Goal: Transaction & Acquisition: Purchase product/service

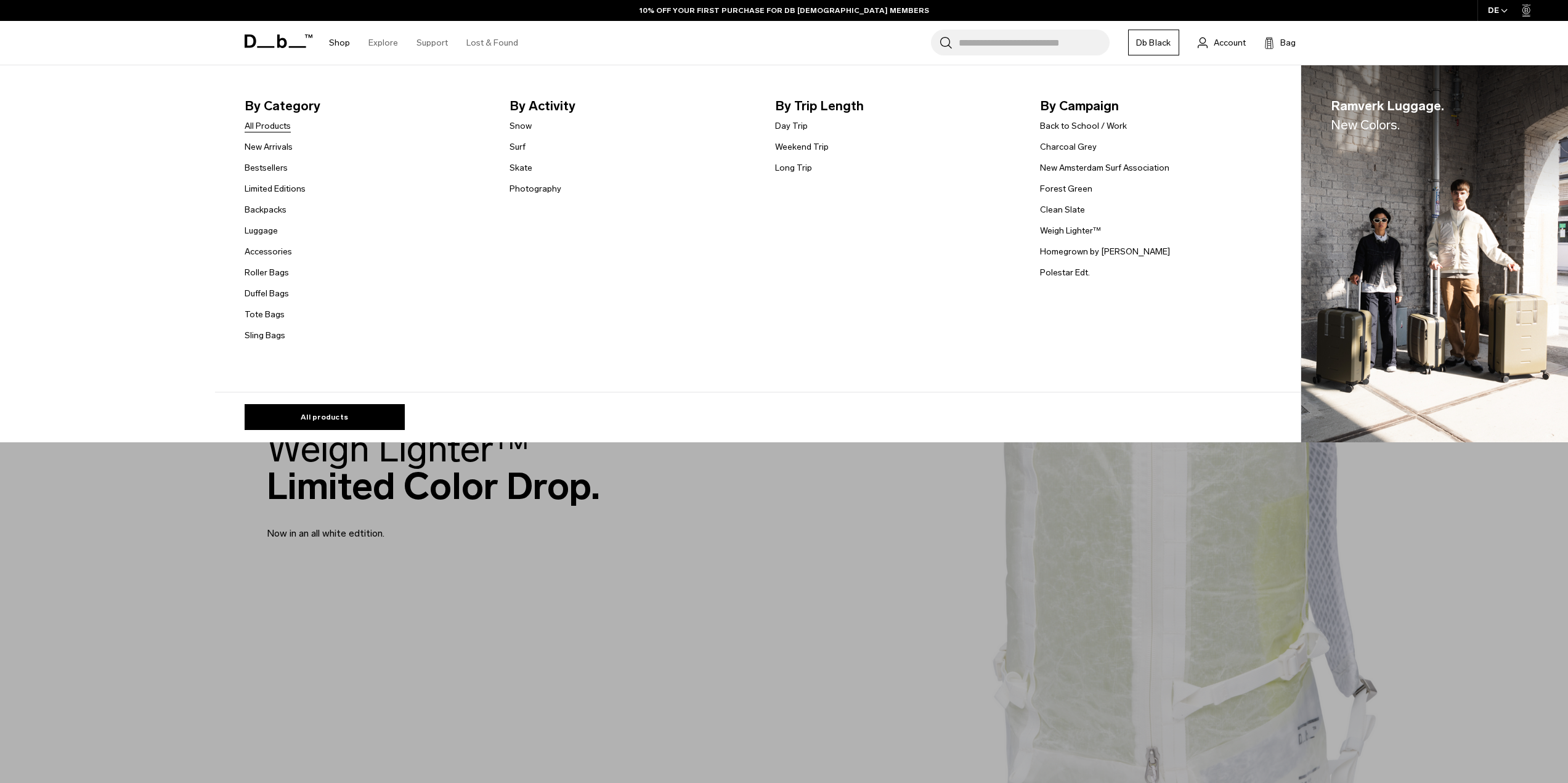
click at [285, 130] on link "All Products" at bounding box center [268, 126] width 46 height 13
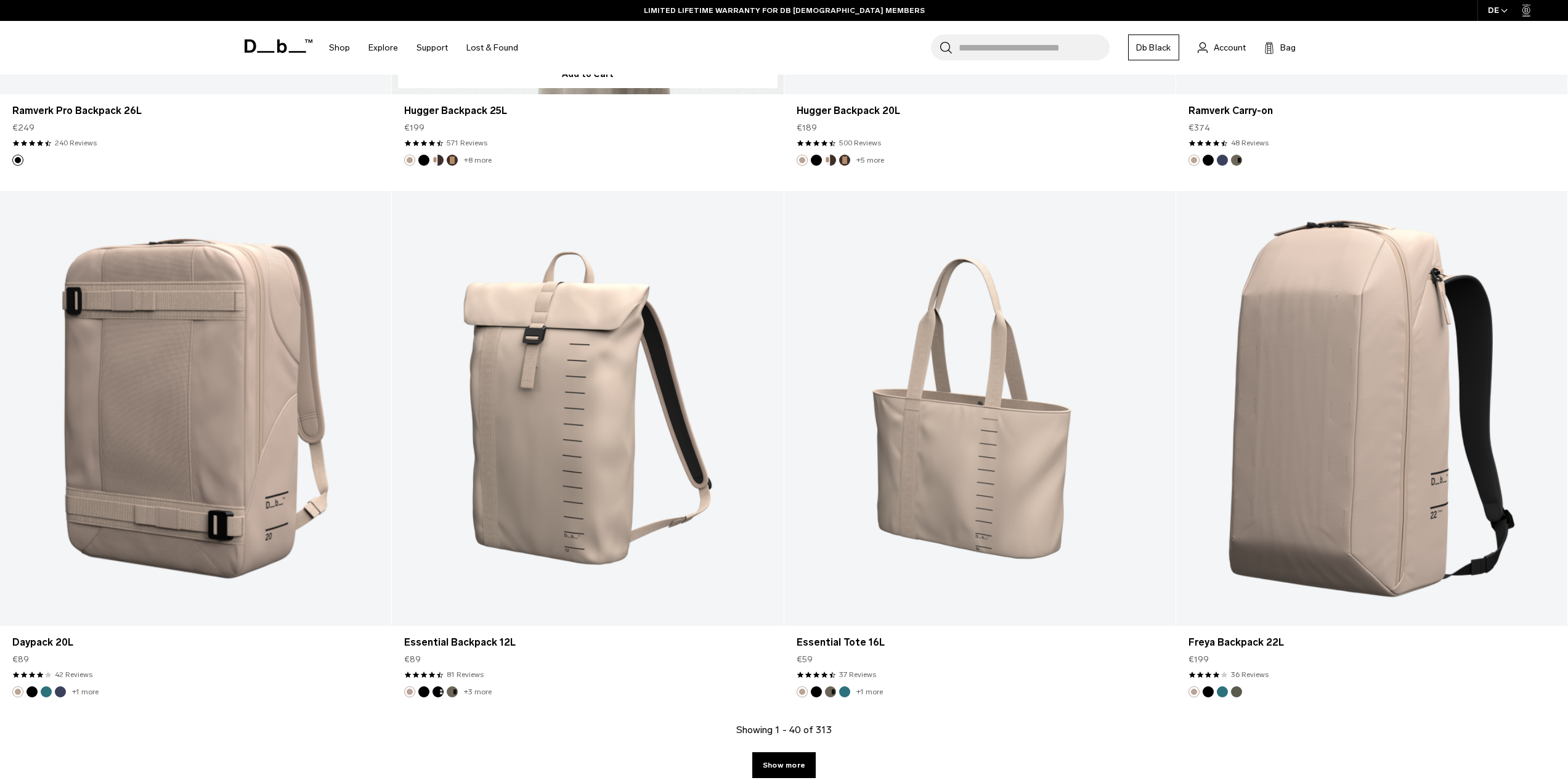
scroll to position [5608, 0]
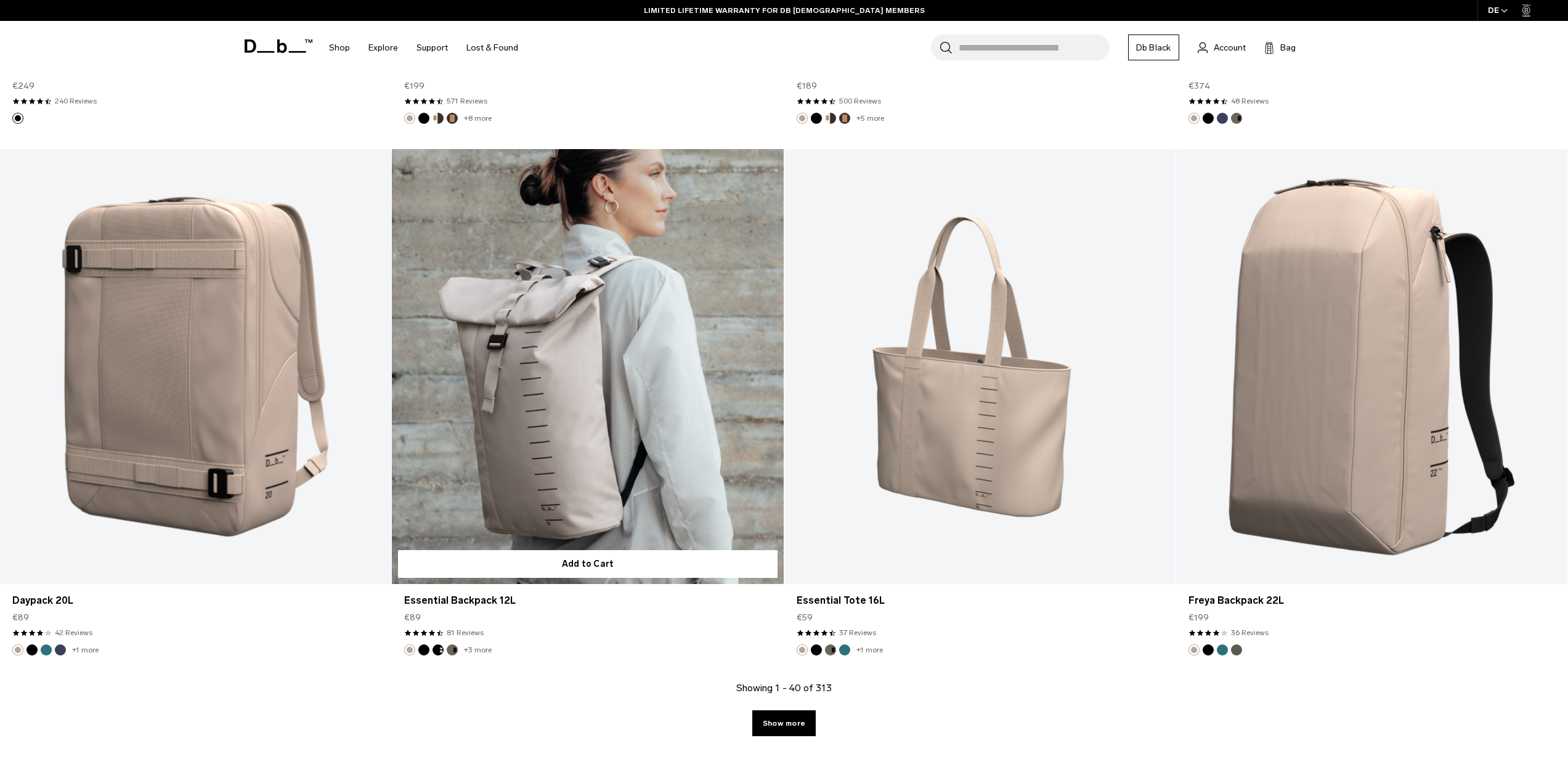
click at [425, 653] on button "Black Out" at bounding box center [423, 649] width 11 height 11
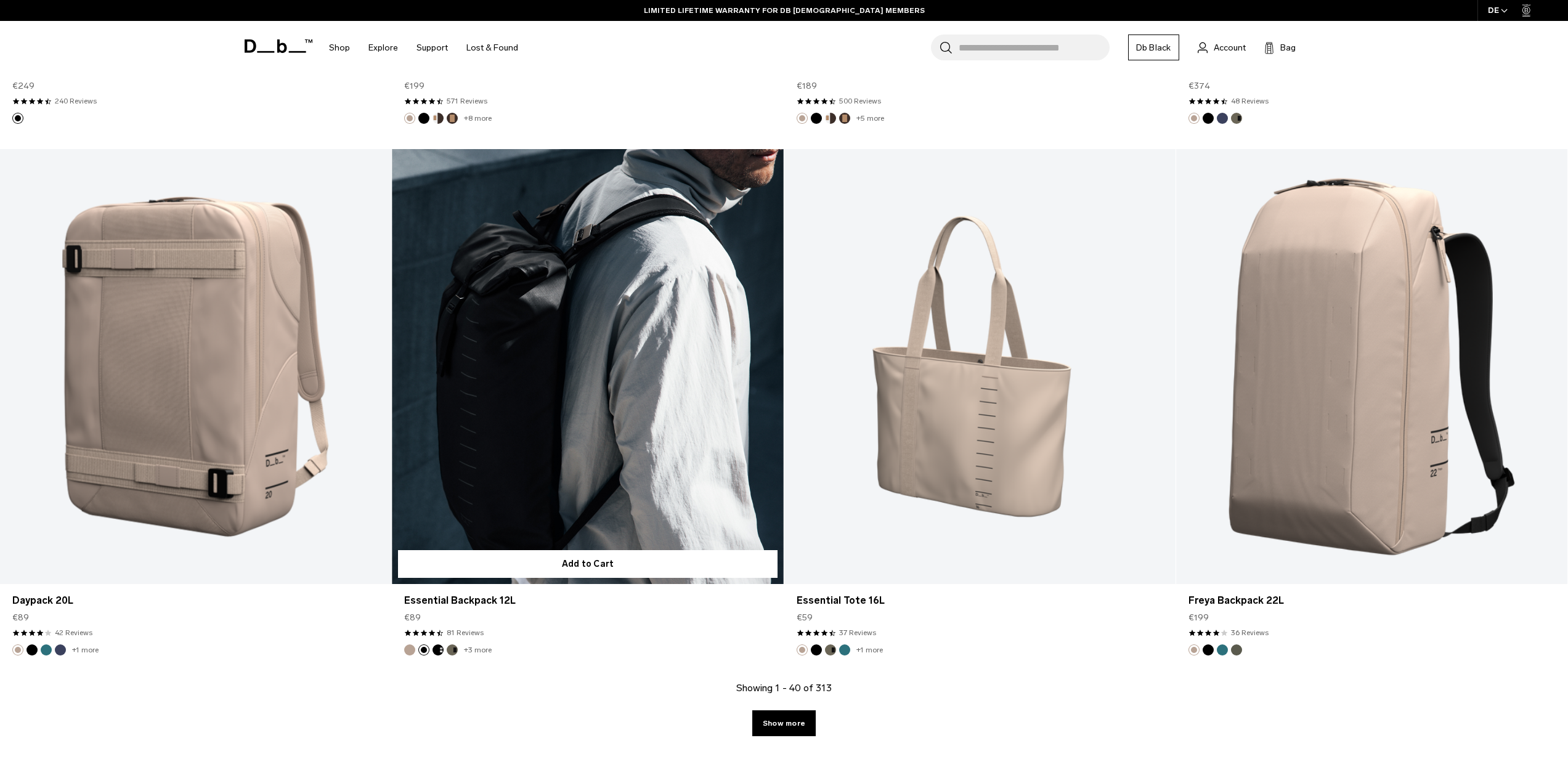
click at [437, 651] on button "Charcoal Grey" at bounding box center [437, 649] width 11 height 11
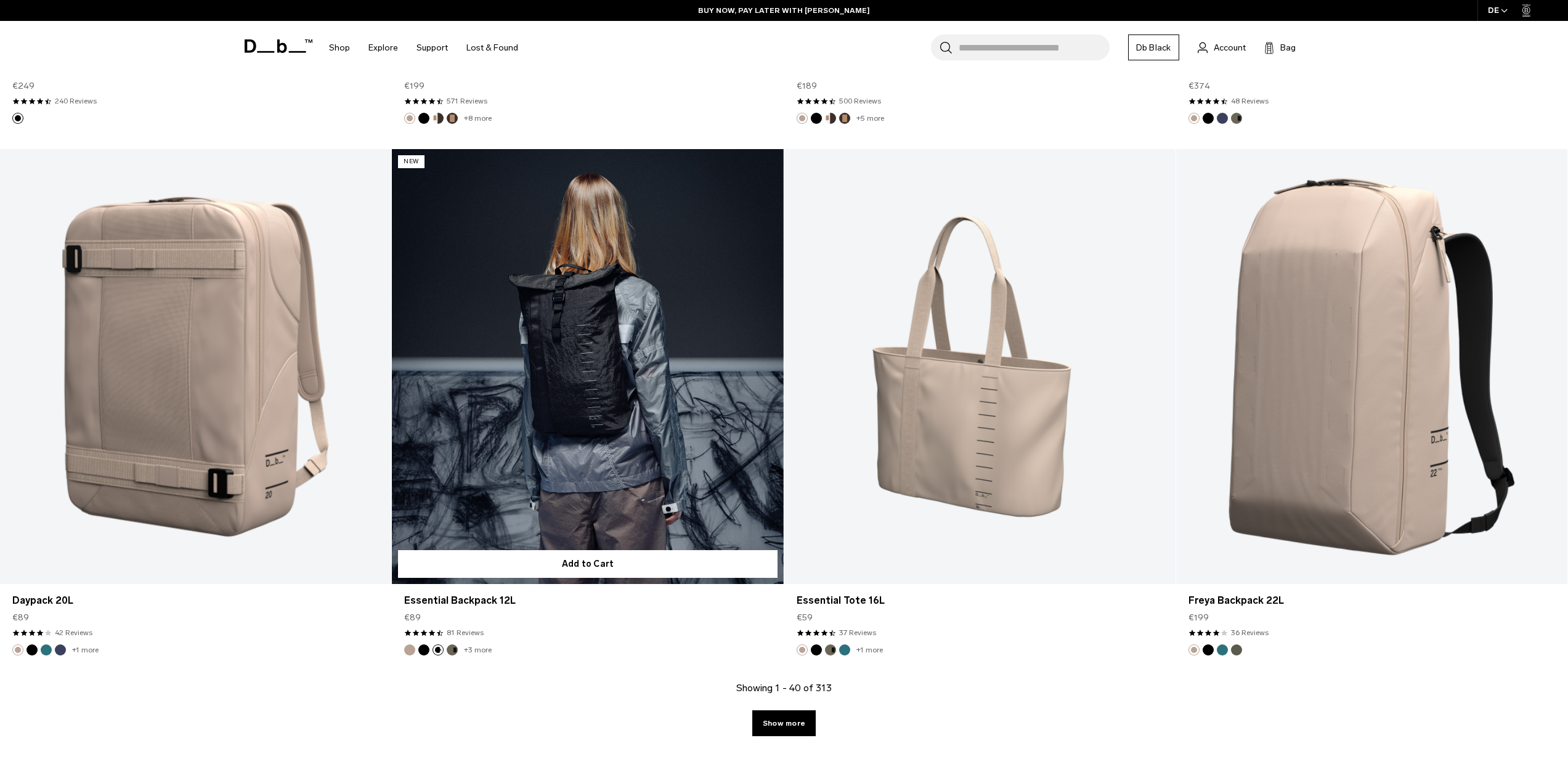
click at [423, 652] on button "Black Out" at bounding box center [423, 649] width 11 height 11
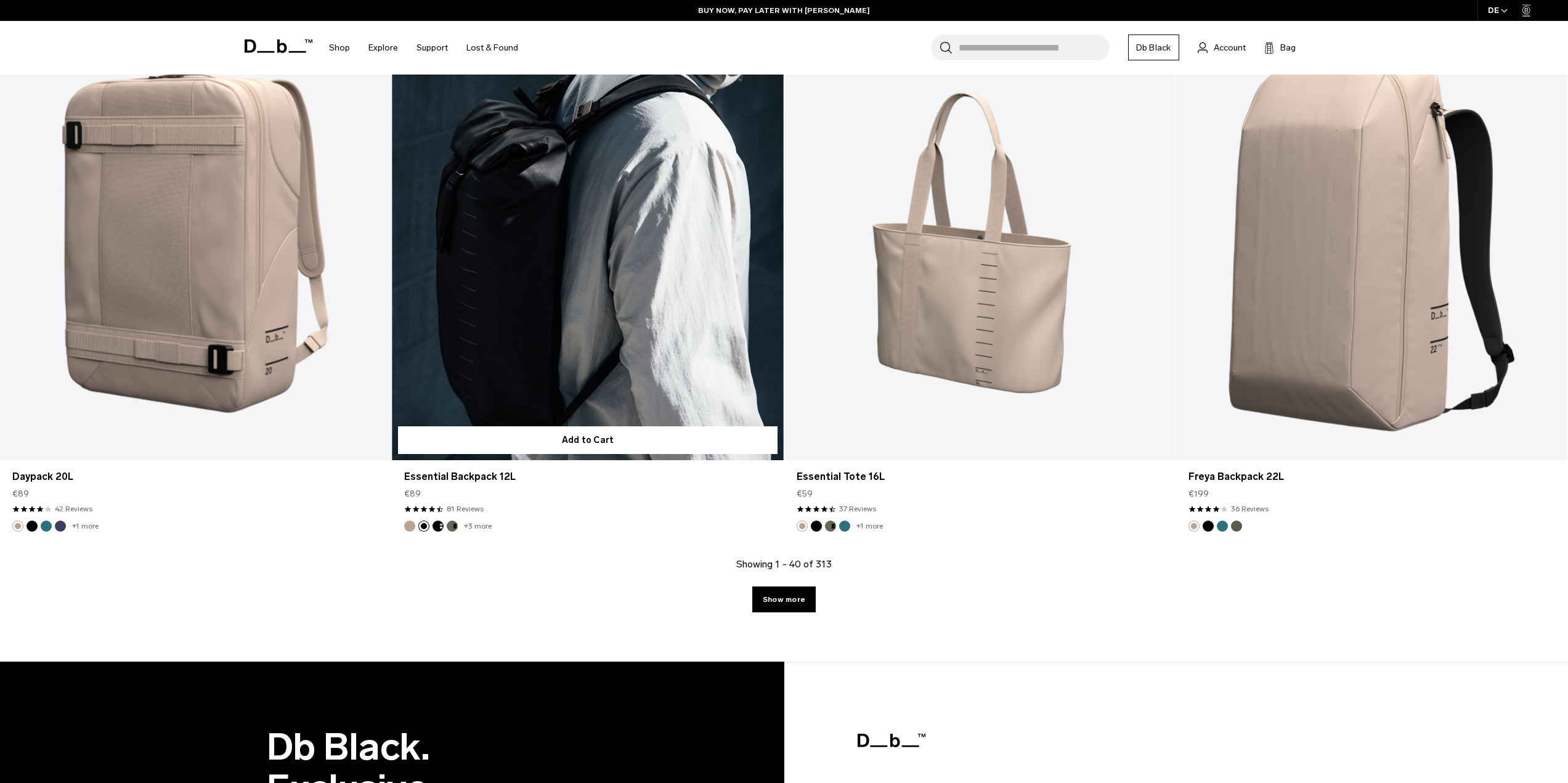
scroll to position [5728, 0]
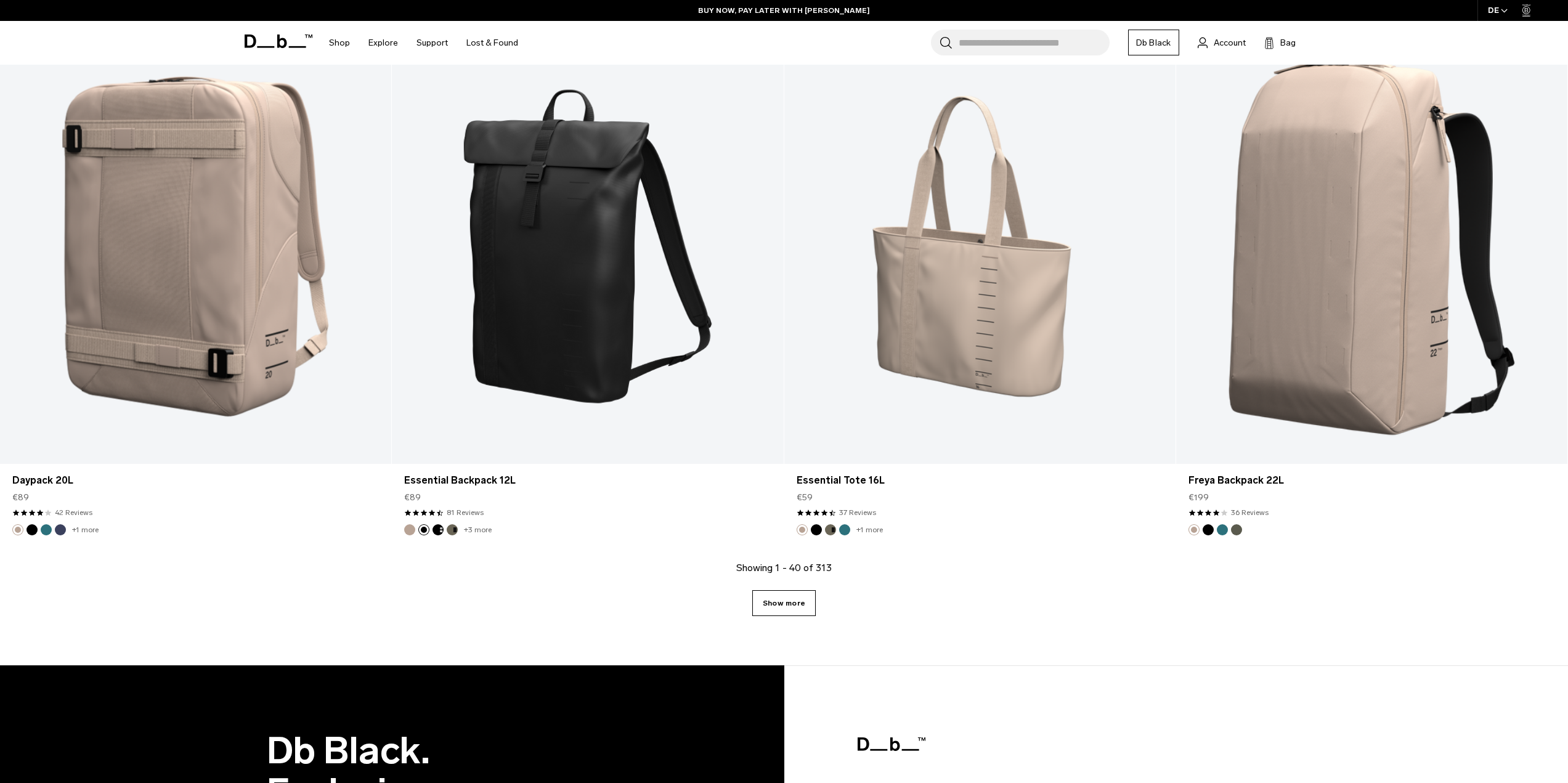
click at [771, 605] on link "Show more" at bounding box center [783, 603] width 64 height 26
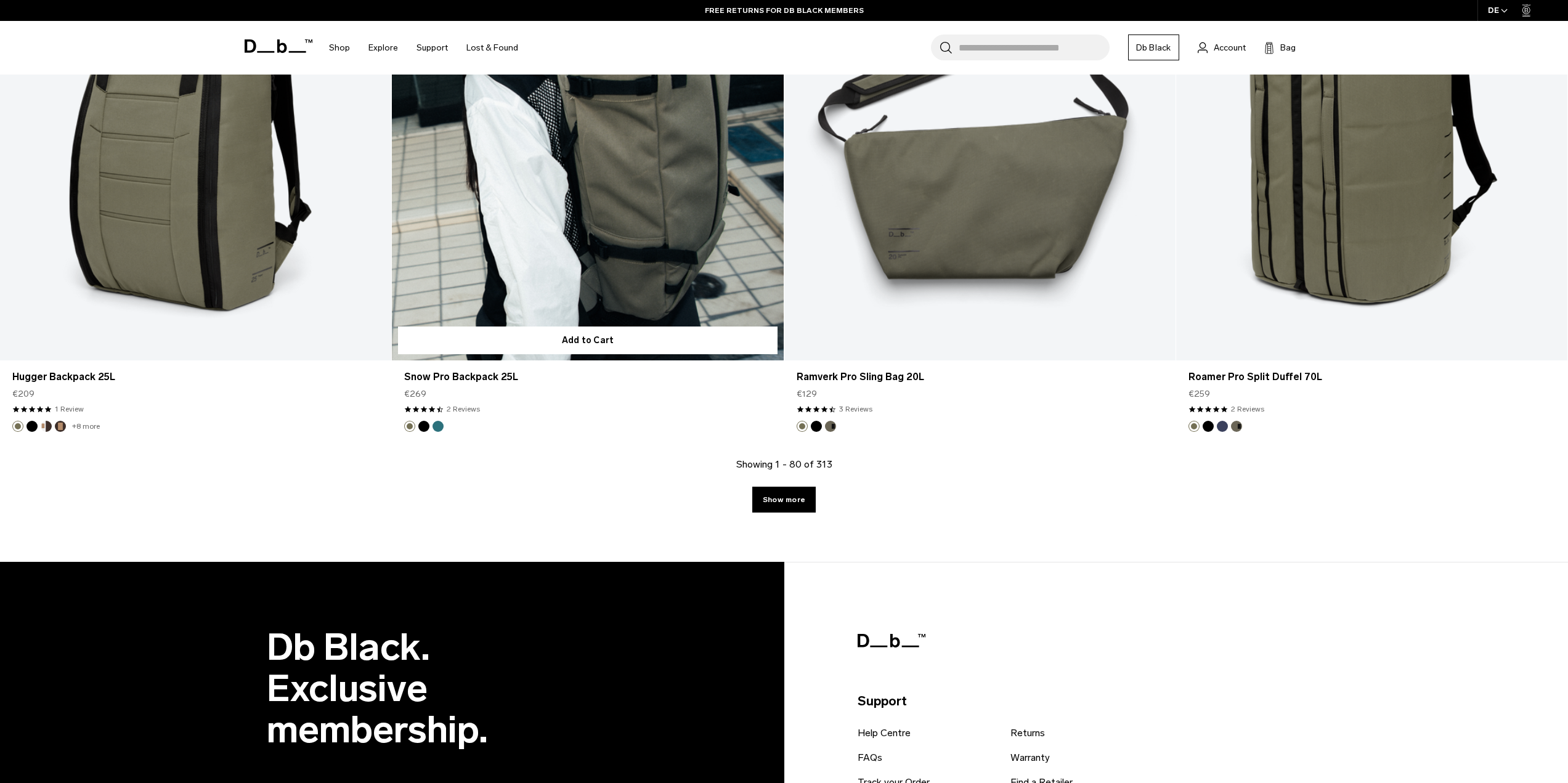
scroll to position [11214, 0]
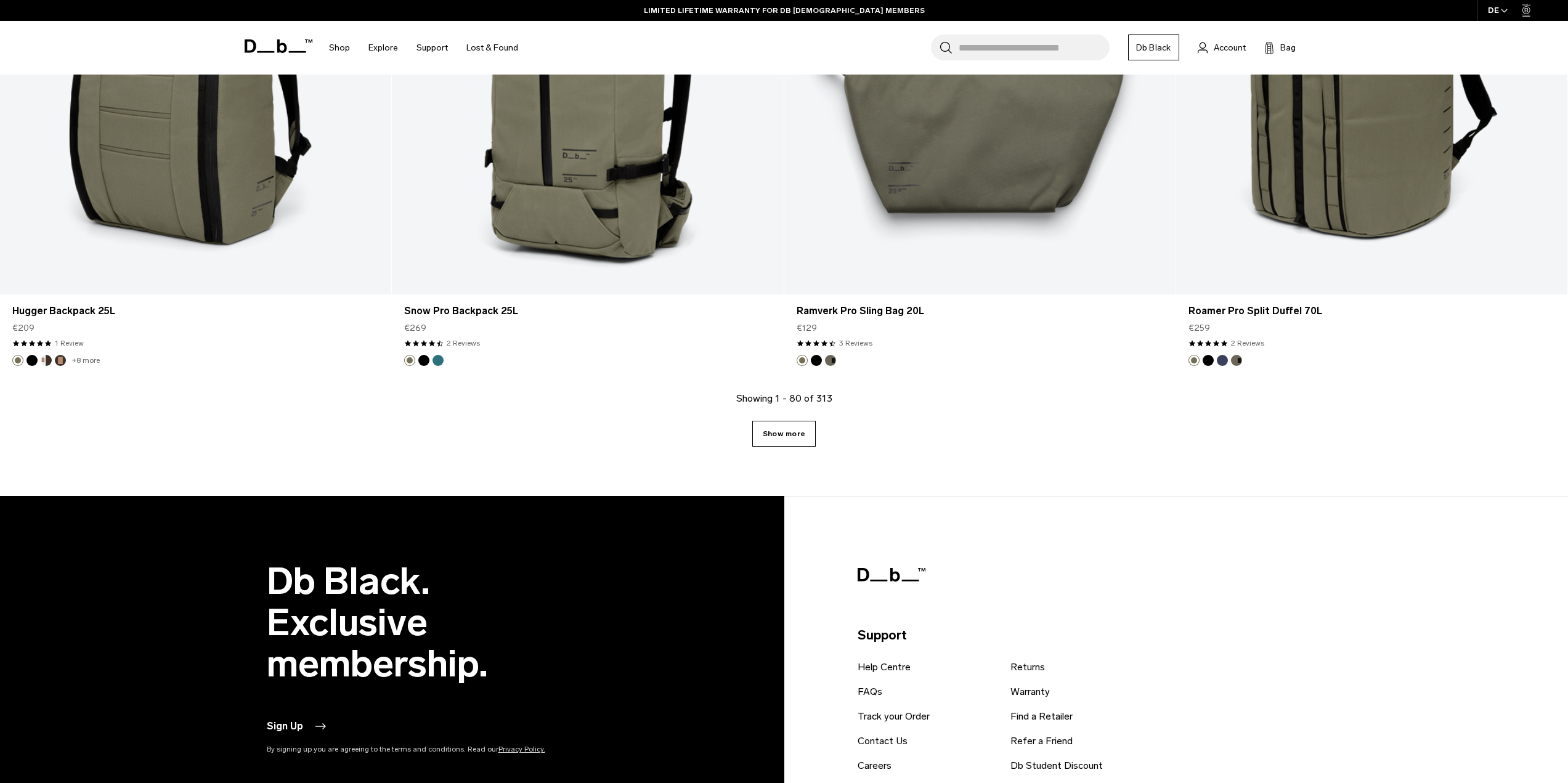
click at [786, 443] on link "Show more" at bounding box center [783, 434] width 64 height 26
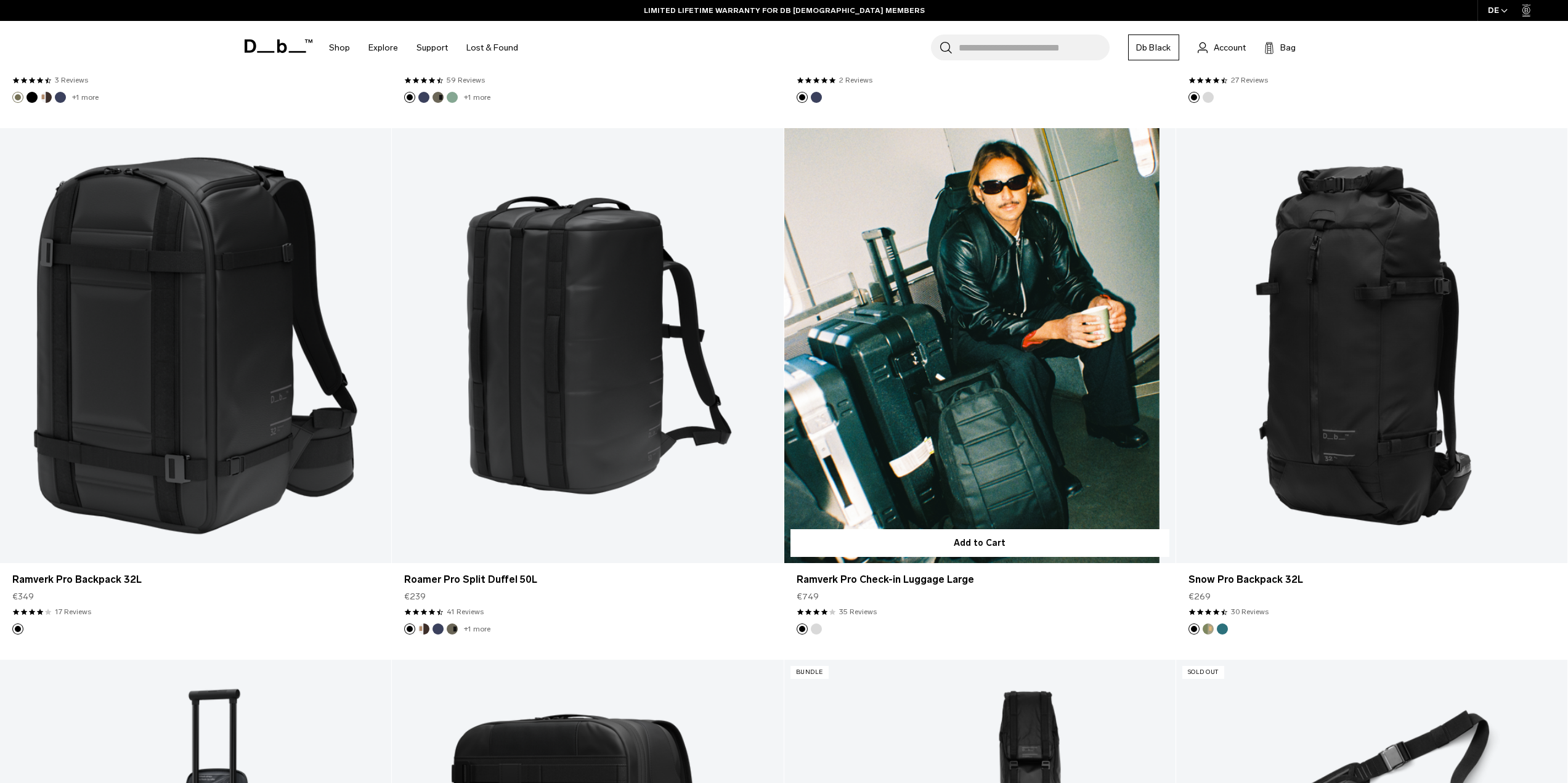
scroll to position [12015, 0]
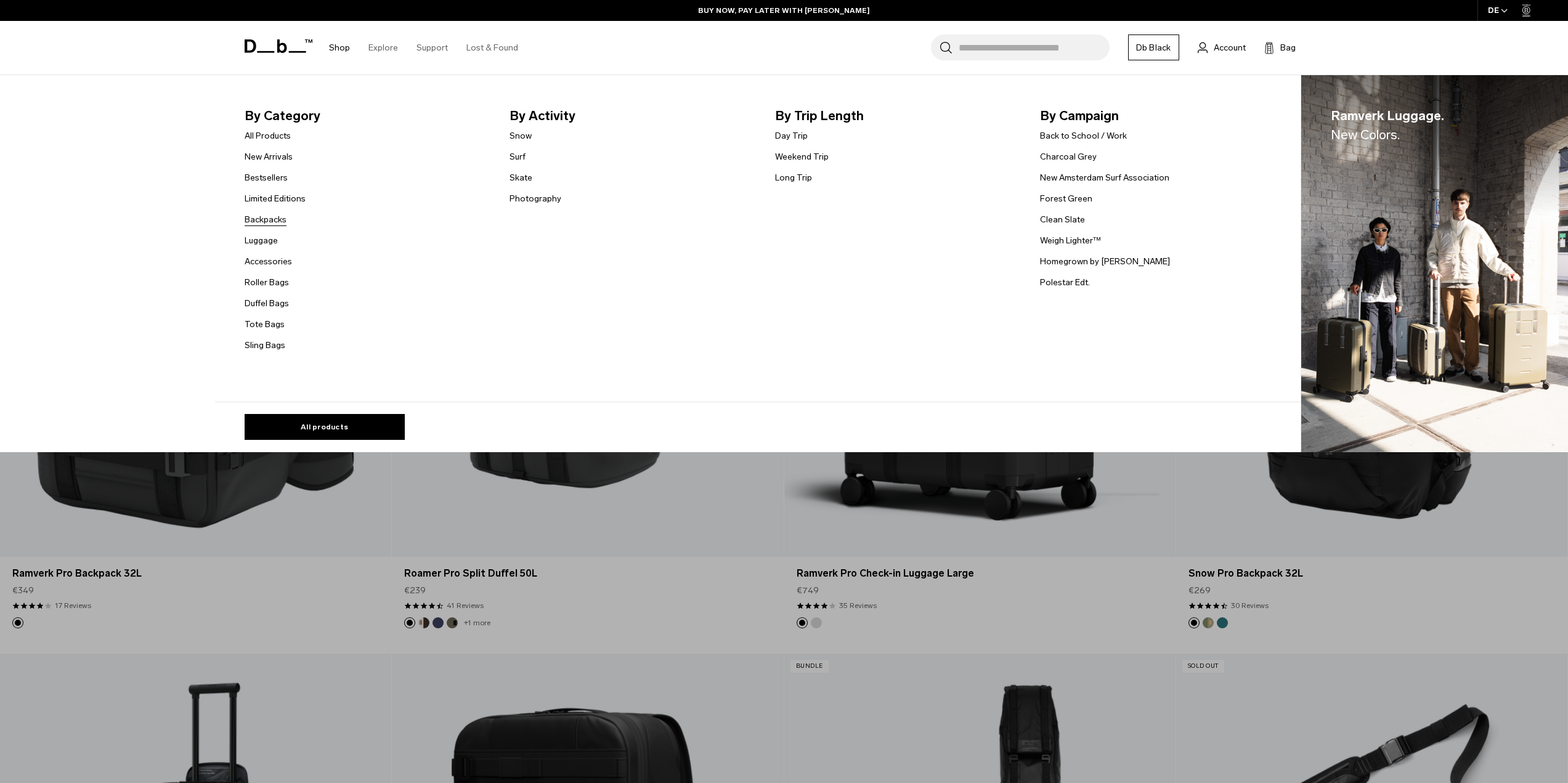
click at [270, 219] on link "Backpacks" at bounding box center [265, 220] width 42 height 13
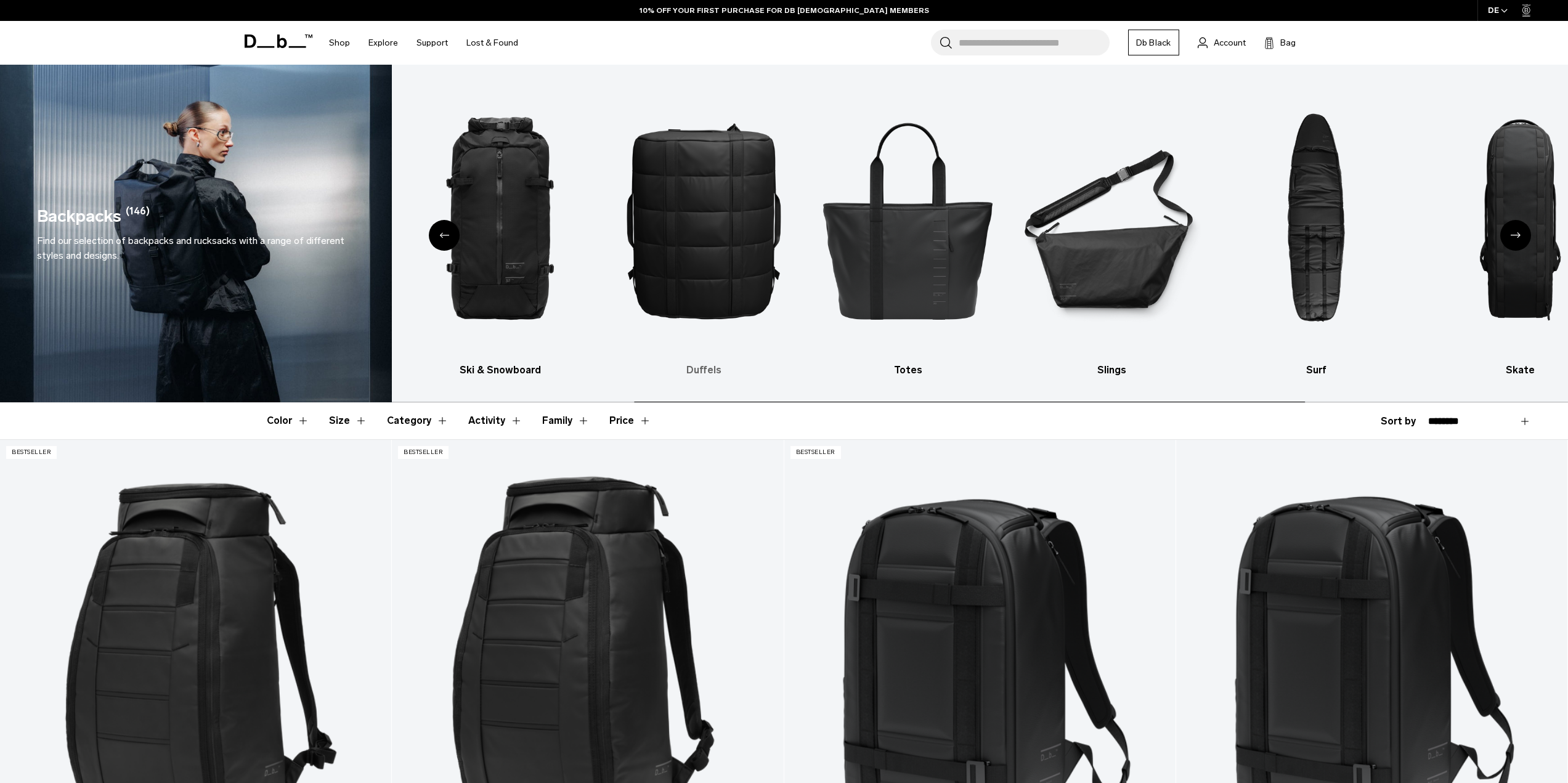
click at [629, 254] on img "4 / 10" at bounding box center [704, 220] width 182 height 274
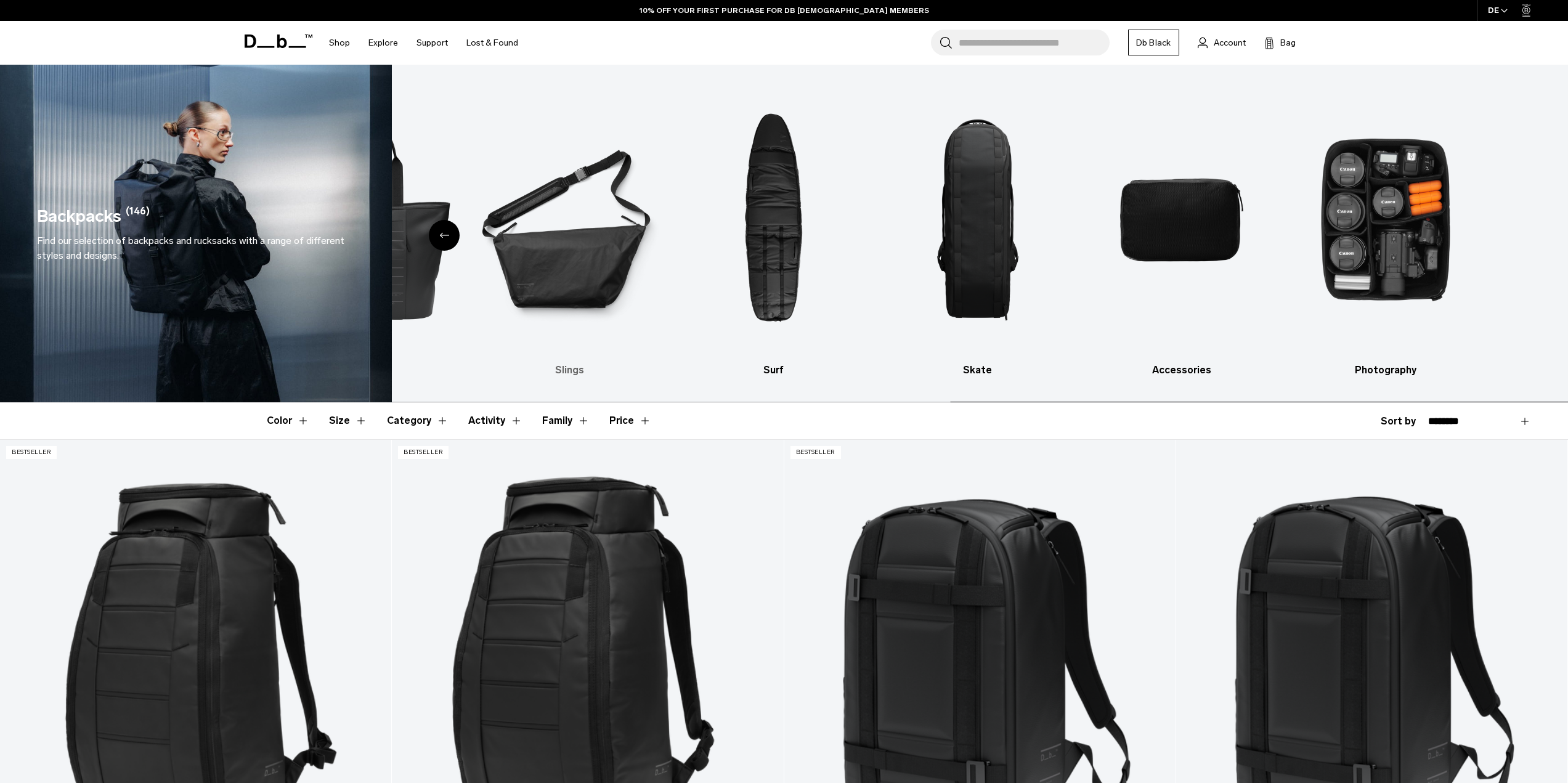
click at [459, 251] on ul "All products Luggage Ski & Snowboard Duffels Totes Slings Surf Skate Accessorie…" at bounding box center [34, 231] width 1151 height 295
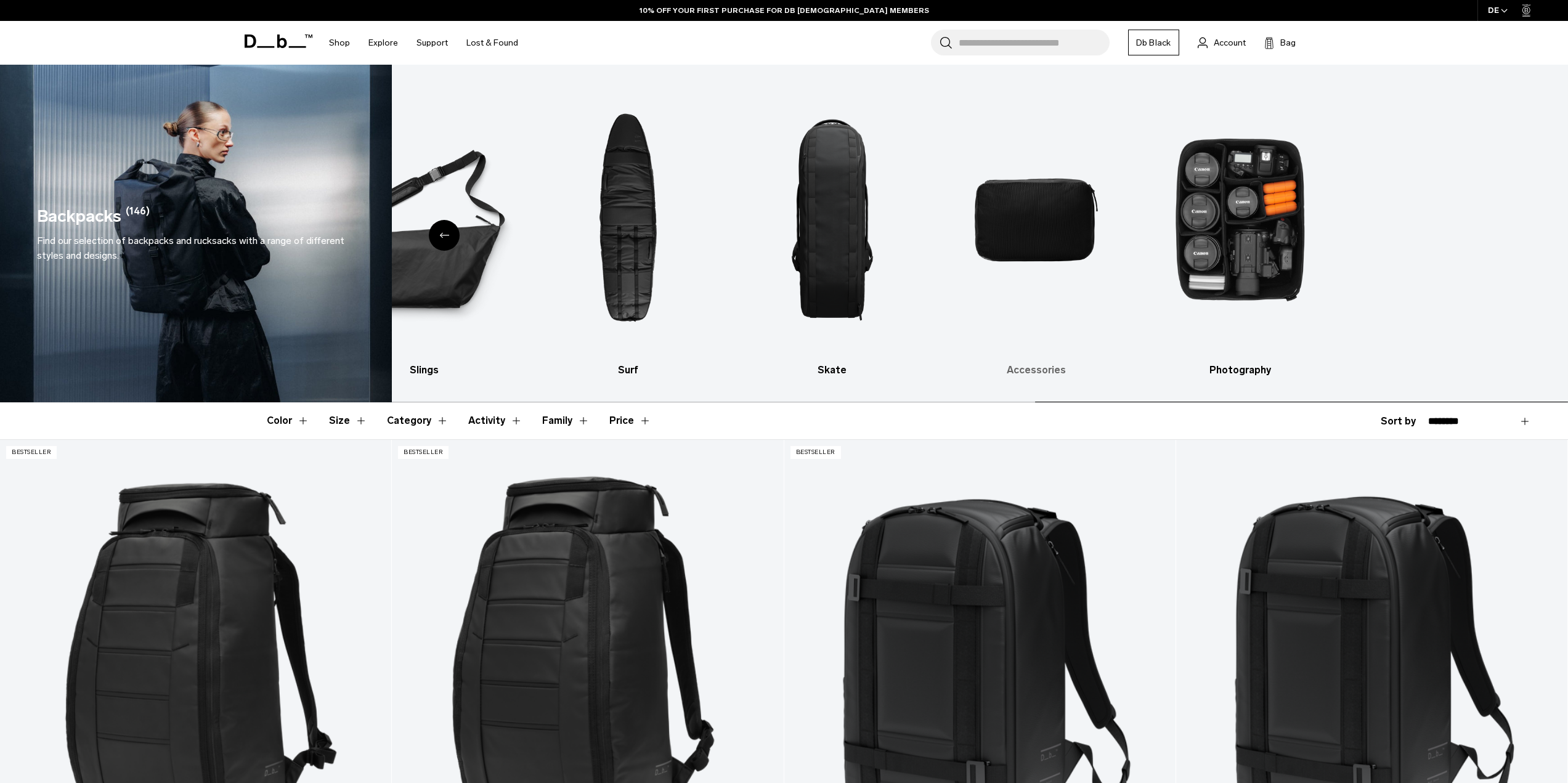
click at [519, 238] on div "All products Luggage Ski & Snowboard Duffels Totes Slings Surf Skate Accessorie…" at bounding box center [979, 234] width 1176 height 338
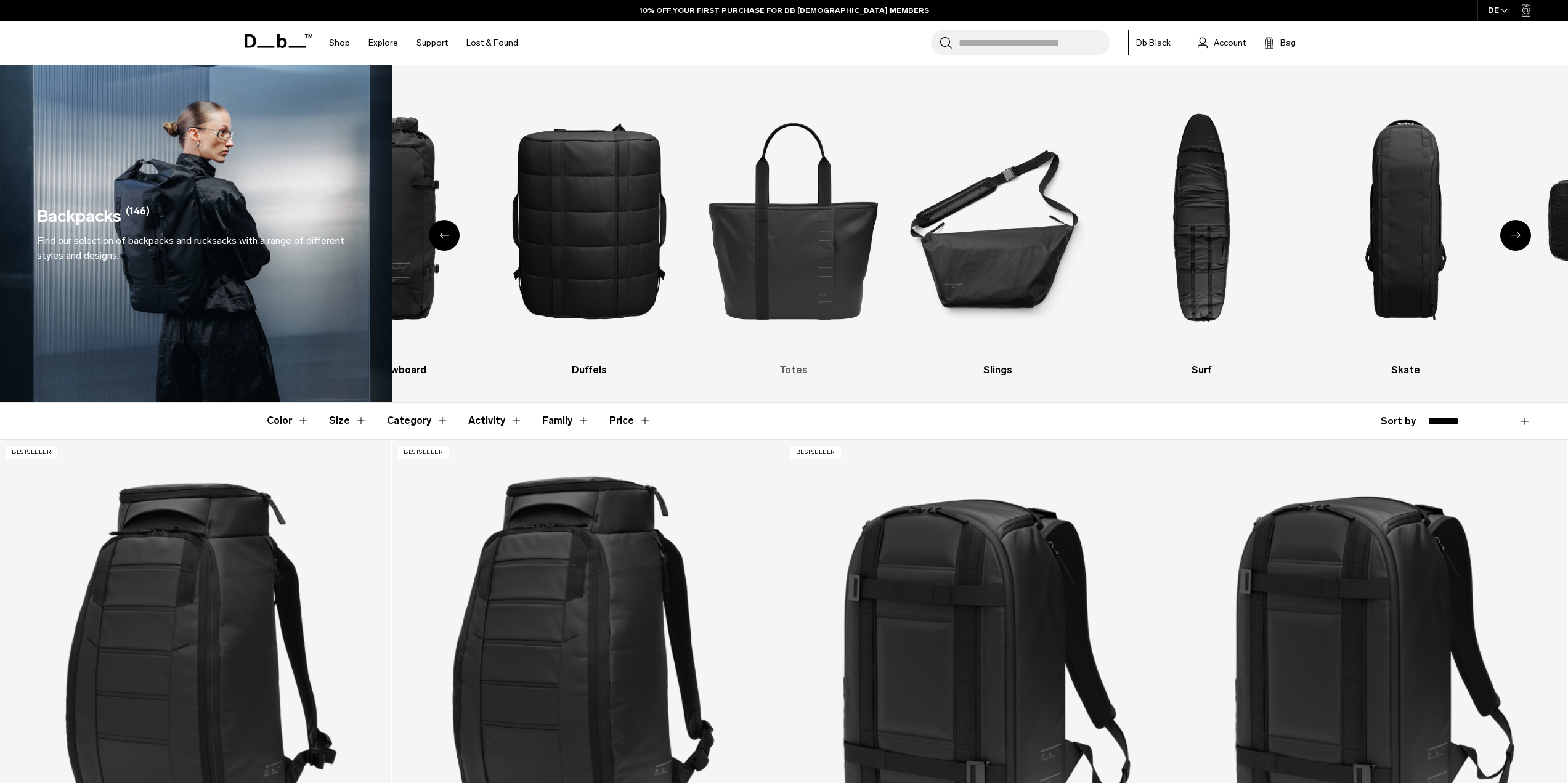
click at [885, 272] on img "5 / 10" at bounding box center [794, 220] width 182 height 274
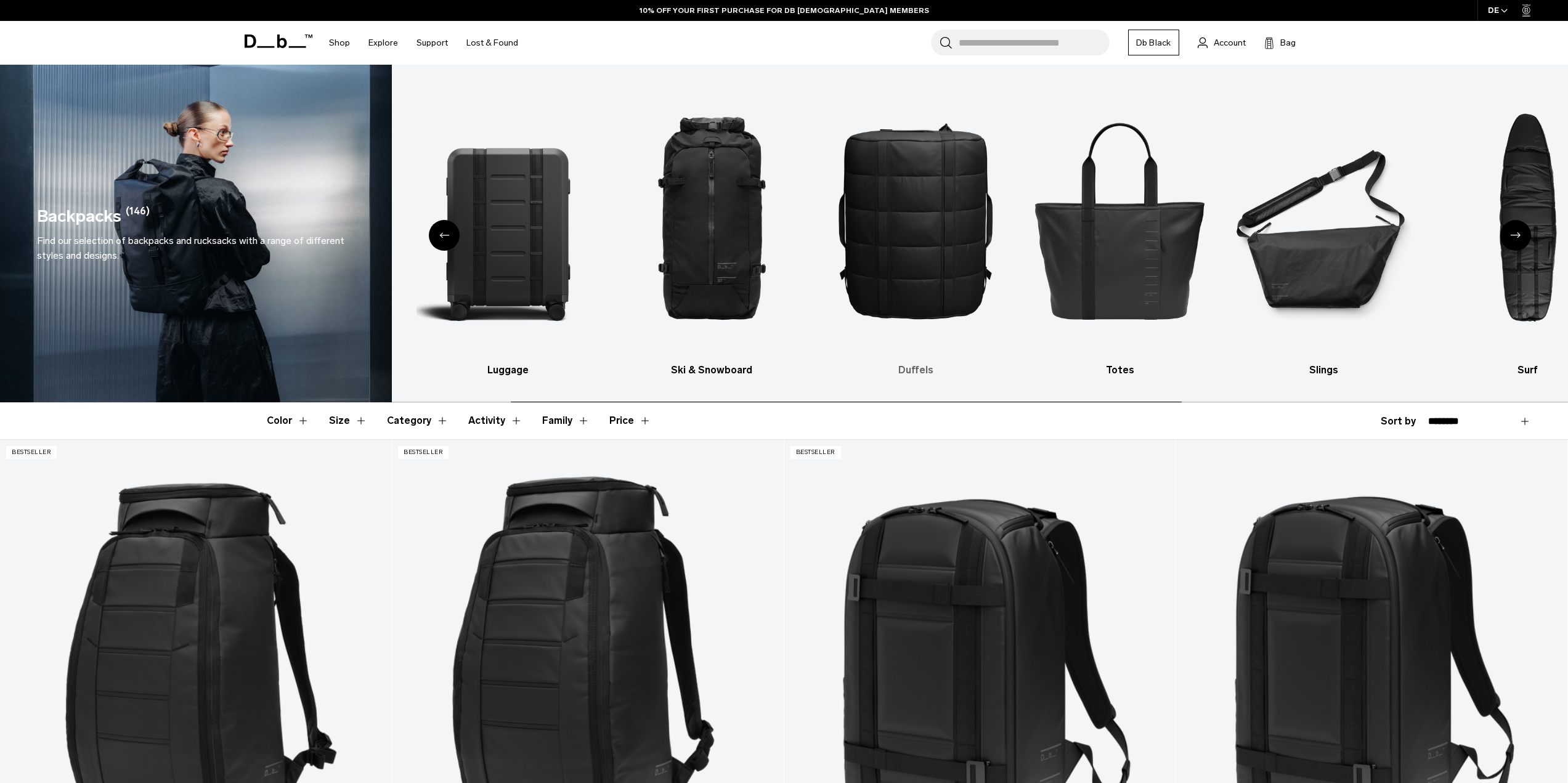
click at [1007, 297] on img "4 / 10" at bounding box center [916, 220] width 182 height 274
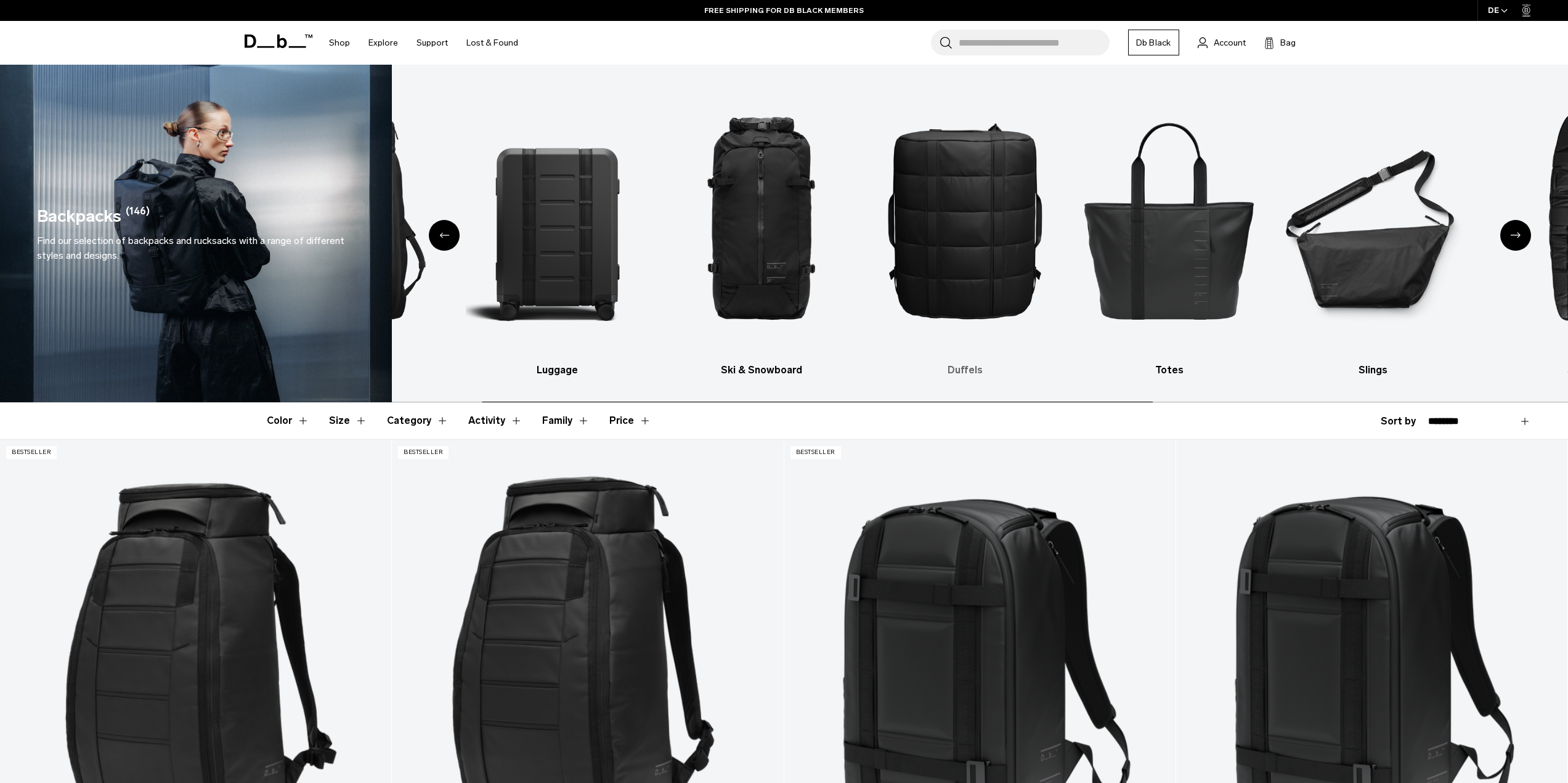
click at [874, 288] on img "4 / 10" at bounding box center [965, 220] width 182 height 274
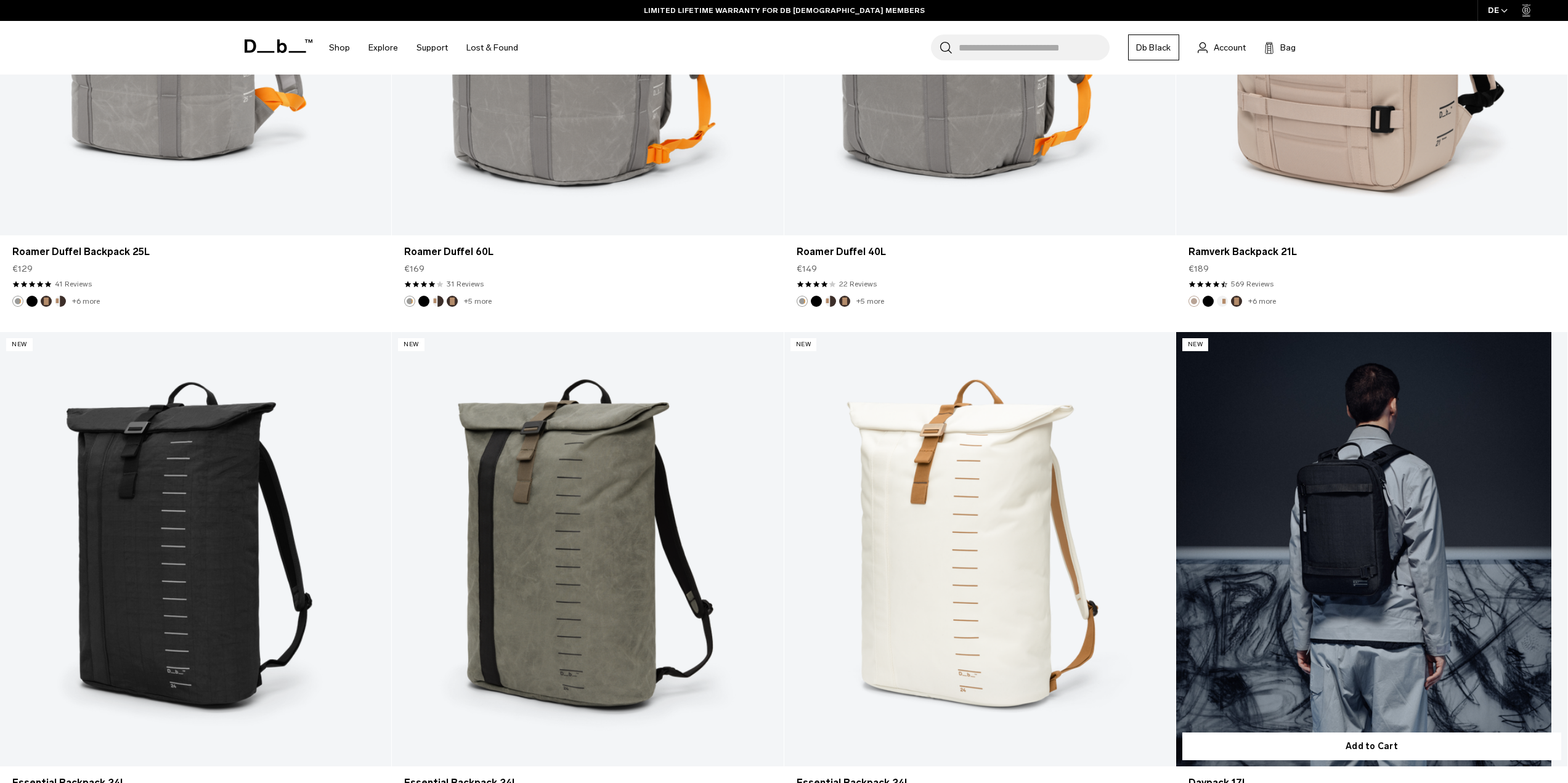
scroll to position [3574, 0]
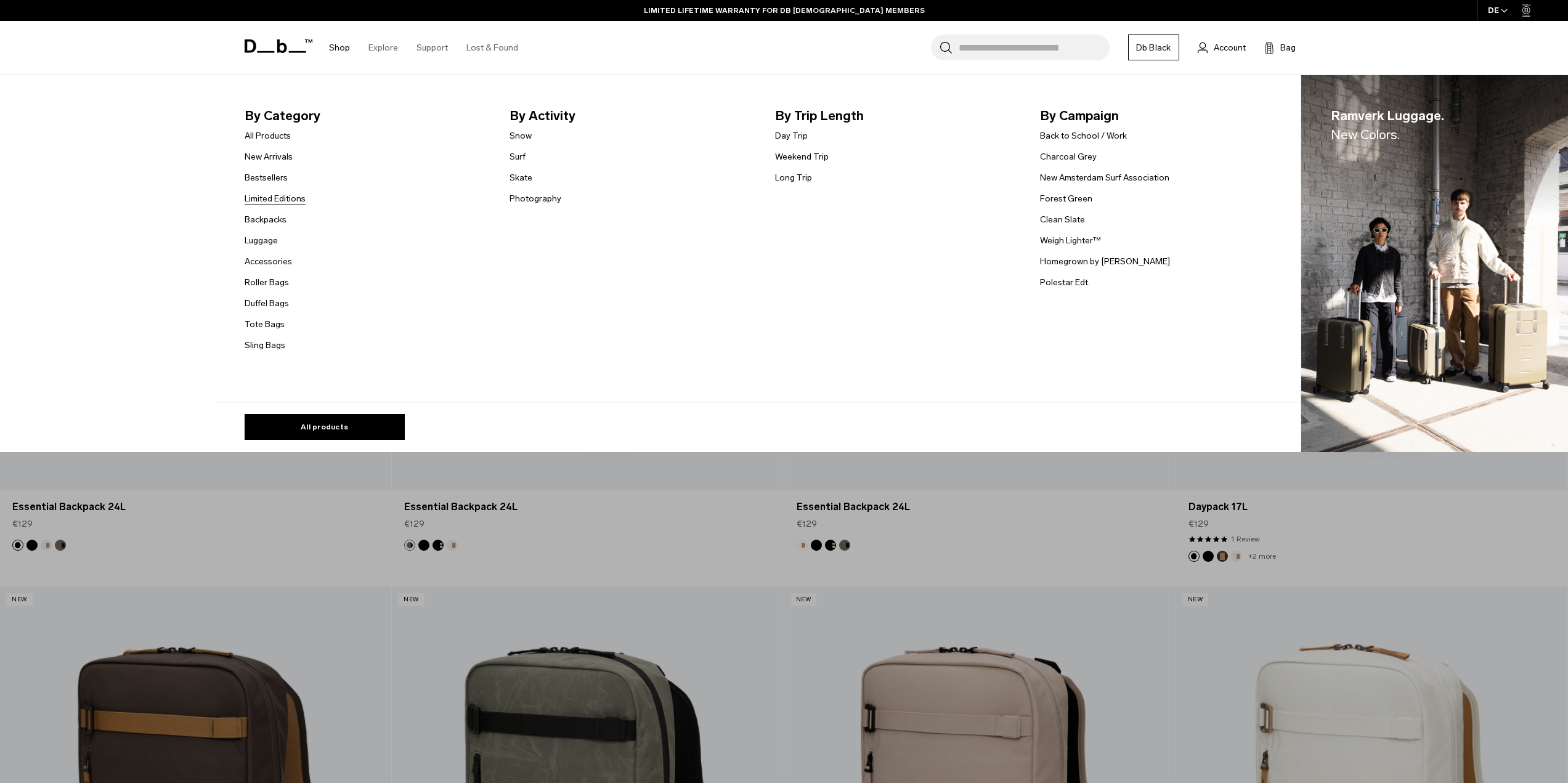
click at [280, 200] on link "Limited Editions" at bounding box center [275, 198] width 61 height 13
